Goal: Task Accomplishment & Management: Use online tool/utility

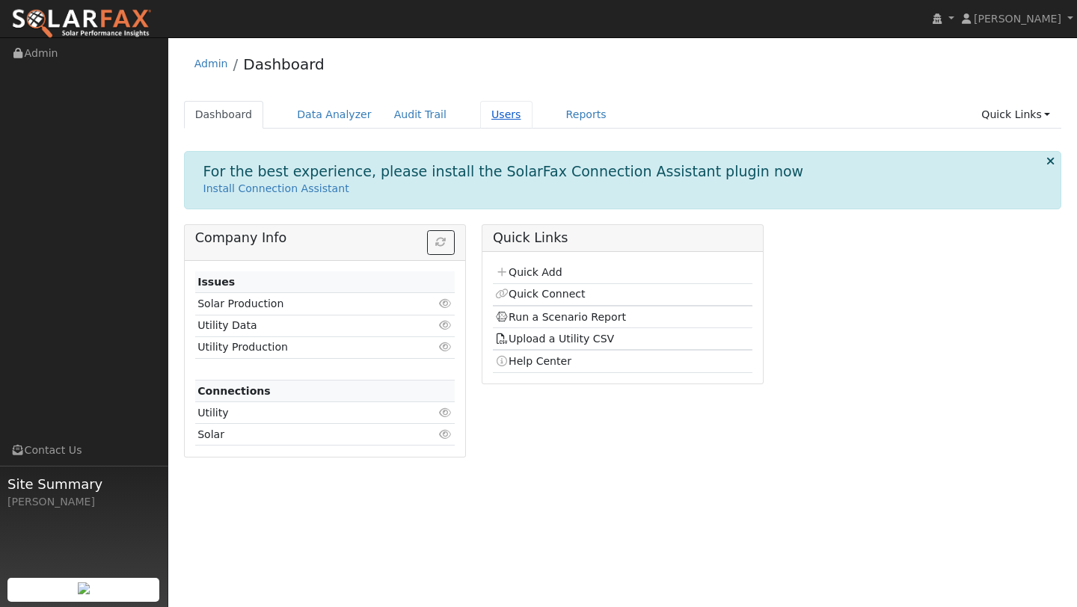
click at [491, 111] on link "Users" at bounding box center [506, 115] width 52 height 28
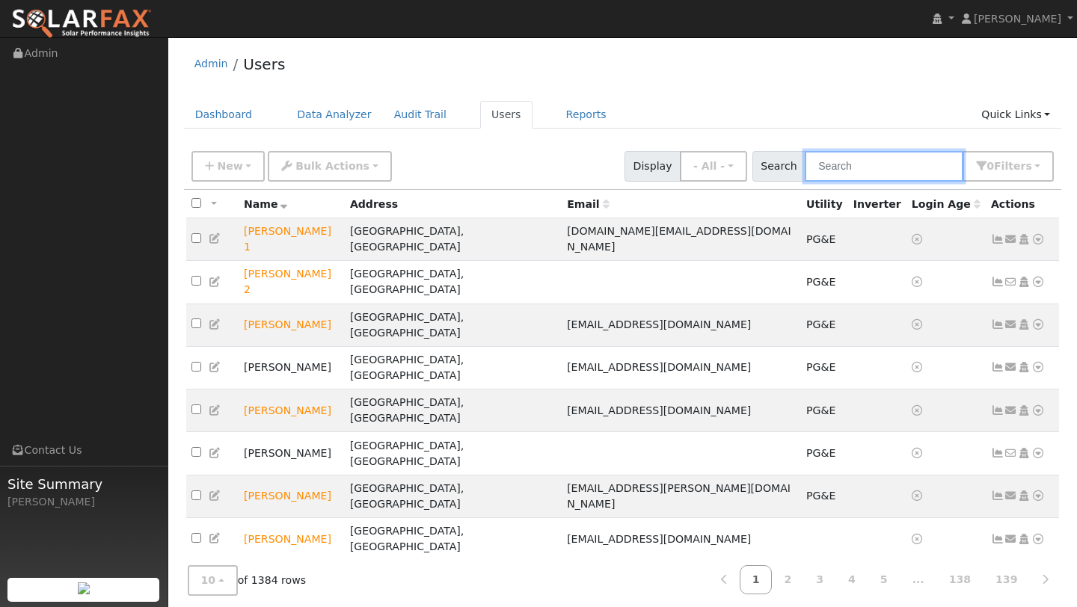
click at [850, 168] on input "text" at bounding box center [884, 166] width 159 height 31
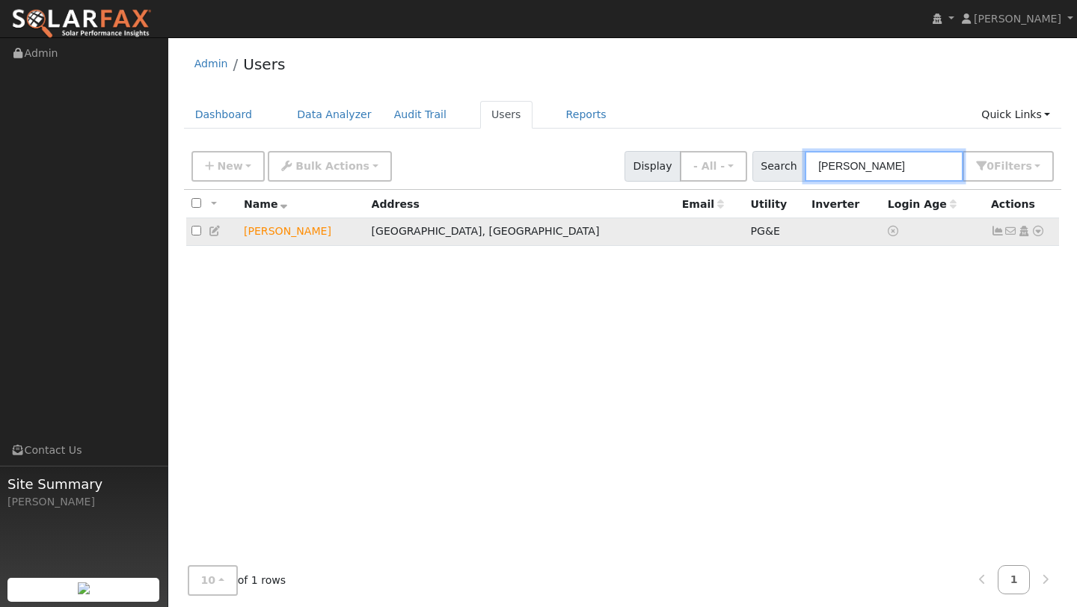
type input "DON LAU"
click at [1046, 230] on td "No email address Send Email... Copy a Link Reset Password Open Access Data Anal…" at bounding box center [1023, 232] width 74 height 28
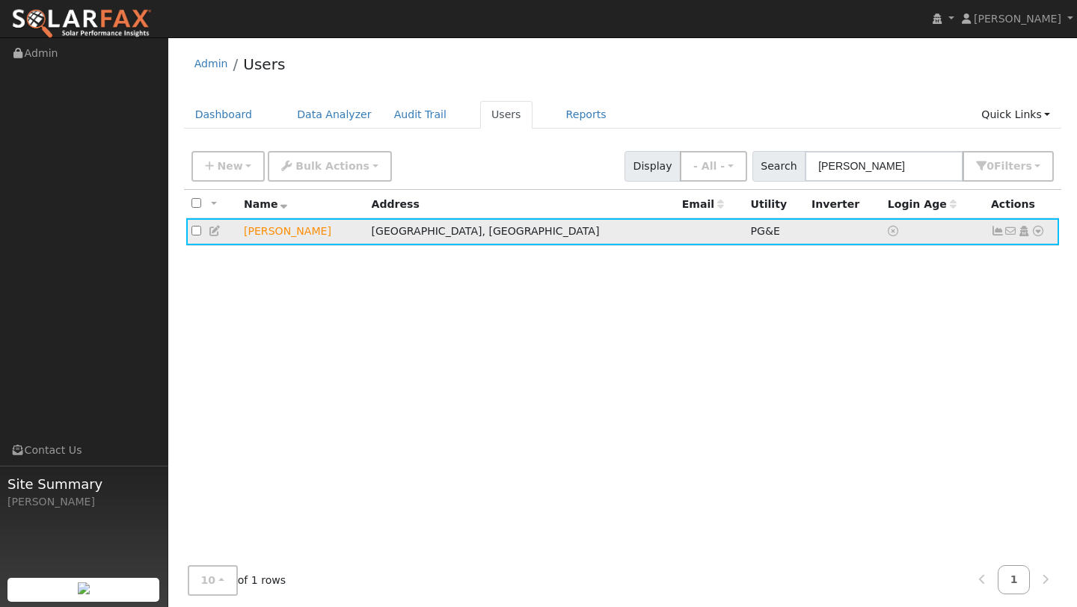
click at [1044, 230] on td "No email address Send Email... Copy a Link Reset Password Open Access Data Anal…" at bounding box center [1023, 232] width 74 height 28
click at [1041, 232] on icon at bounding box center [1037, 231] width 13 height 10
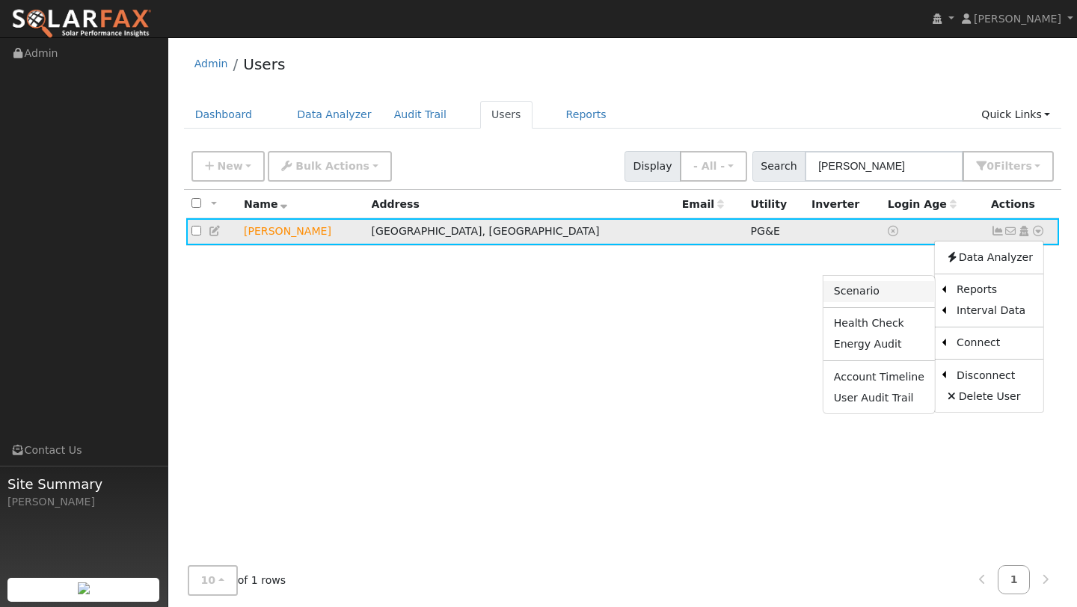
click at [906, 293] on link "Scenario" at bounding box center [878, 291] width 111 height 21
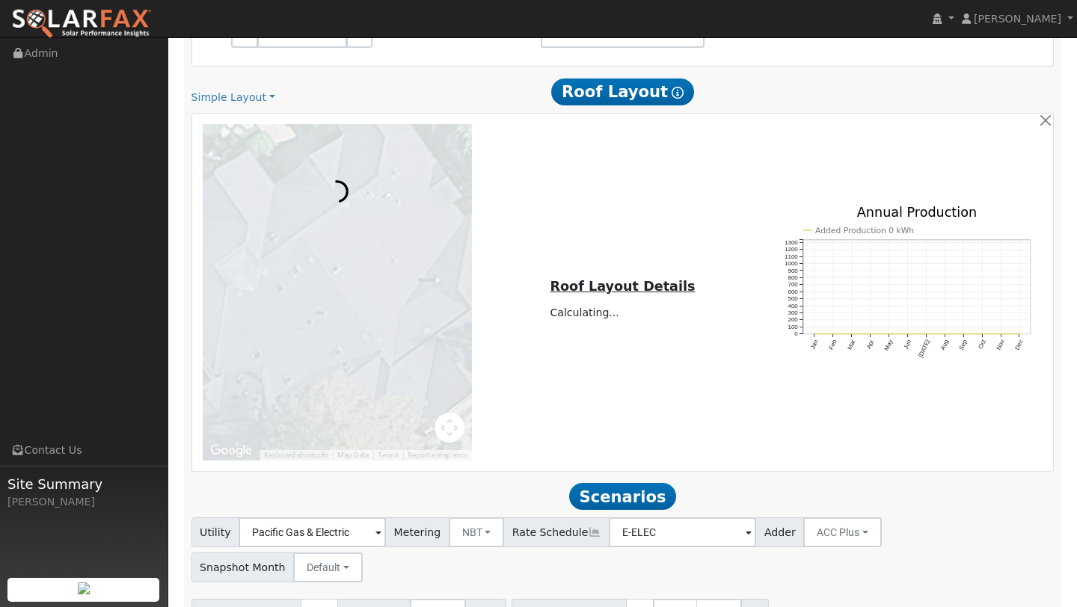
scroll to position [794, 0]
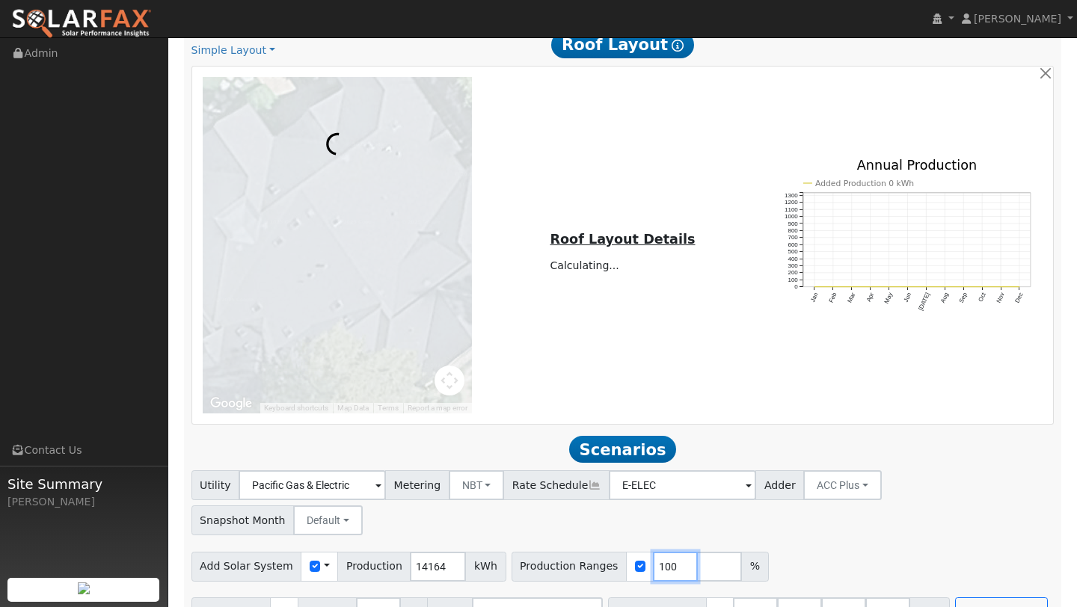
click at [673, 552] on input "100" at bounding box center [675, 567] width 45 height 30
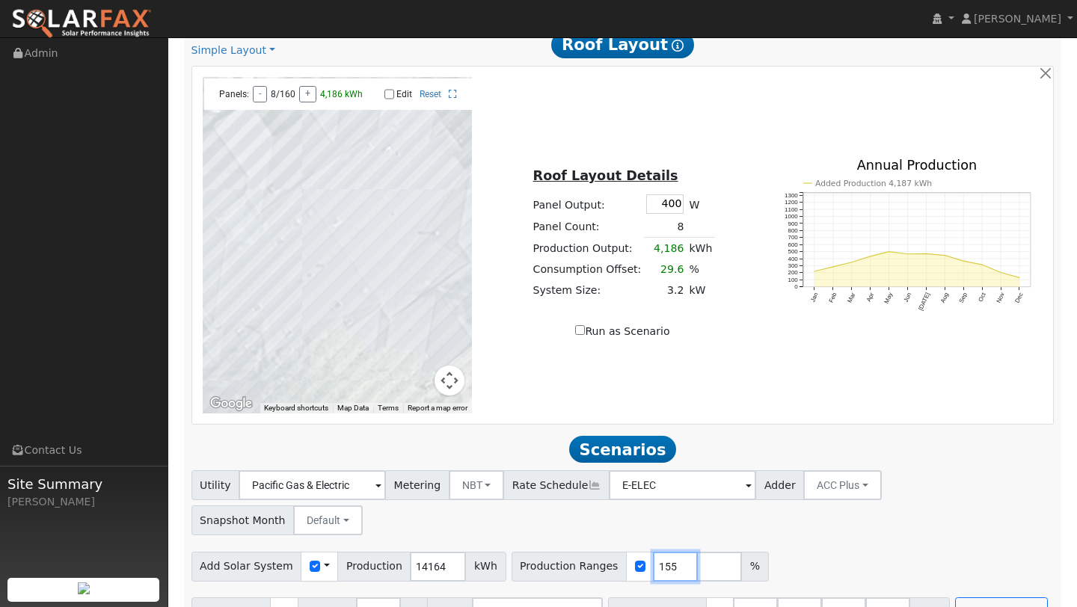
type input "155"
click at [865, 598] on input "number" at bounding box center [887, 613] width 45 height 30
type input "0"
type input "13.5"
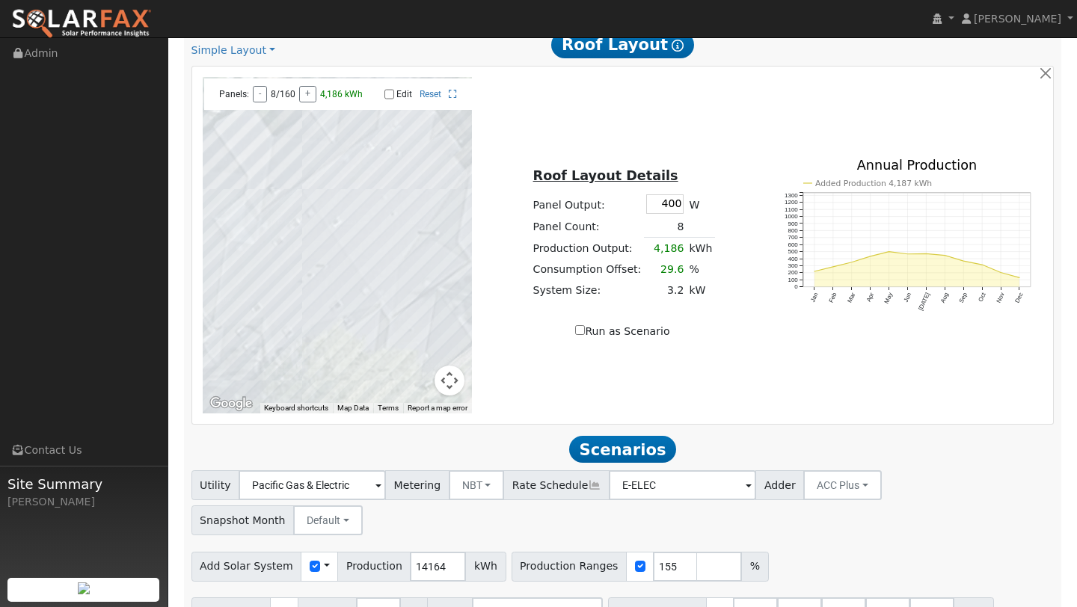
type input "27"
type input "40.5"
click at [952, 556] on div "Utility Pacific Gas & Electric Metering NBT NEM NBT Rate Schedule E-ELEC Adder …" at bounding box center [622, 565] width 879 height 191
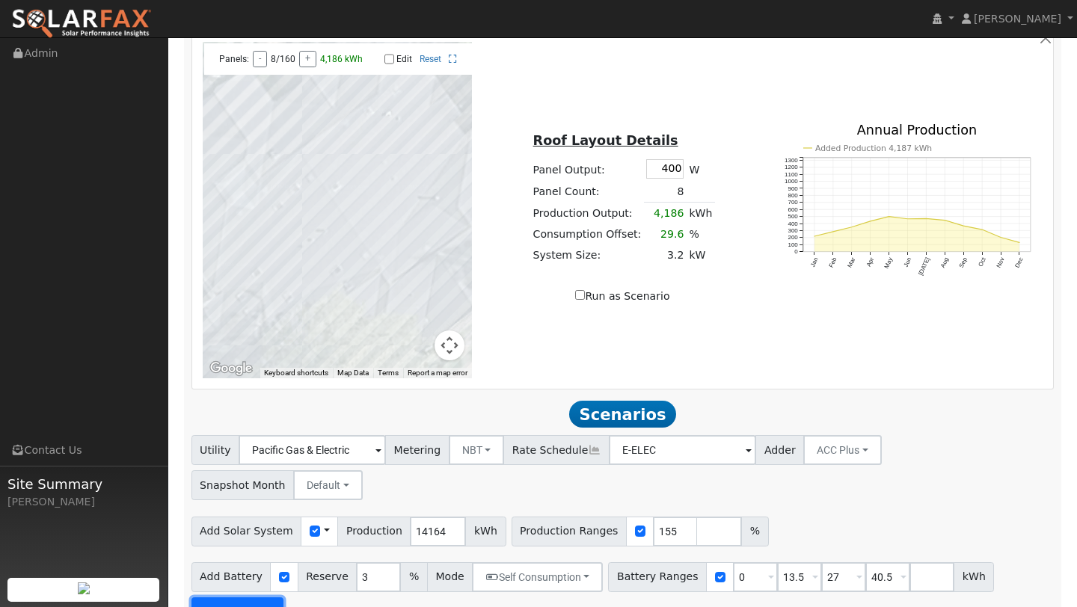
click at [272, 598] on button "Run Scenarios" at bounding box center [237, 613] width 92 height 30
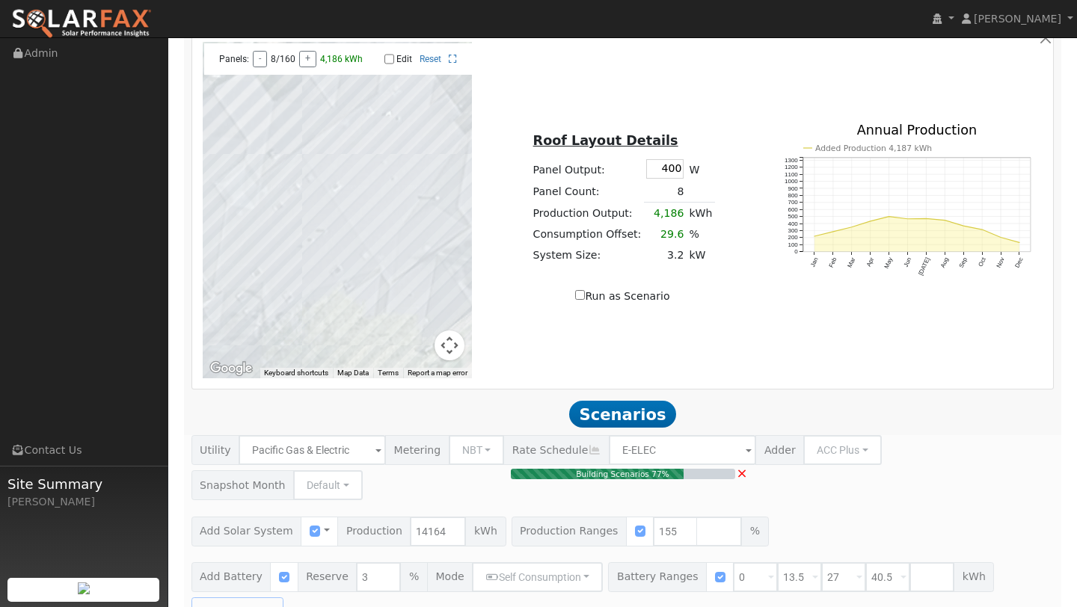
type input "14.6"
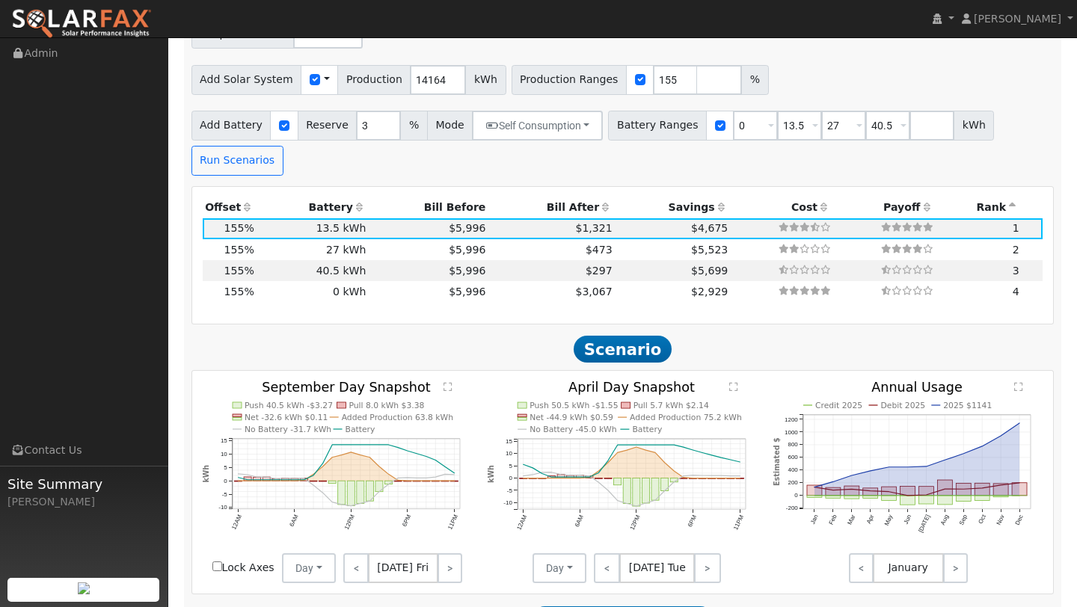
scroll to position [1295, 0]
